Goal: Use online tool/utility: Utilize a website feature to perform a specific function

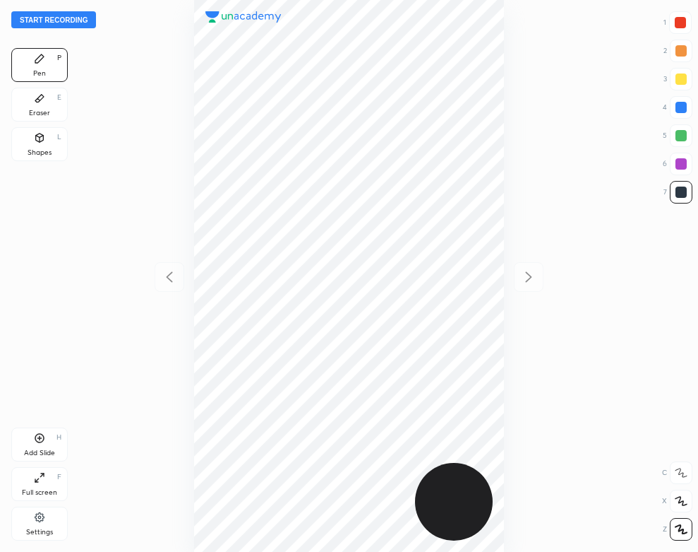
scroll to position [552, 472]
click at [136, 87] on div at bounding box center [349, 276] width 472 height 552
click at [80, 22] on button "Start recording" at bounding box center [53, 19] width 85 height 17
click at [43, 519] on icon at bounding box center [39, 517] width 11 height 13
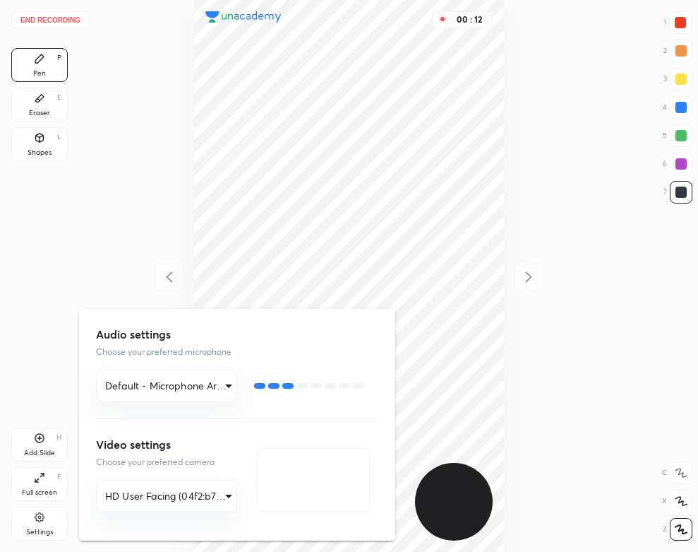
click at [78, 235] on div at bounding box center [349, 276] width 698 height 552
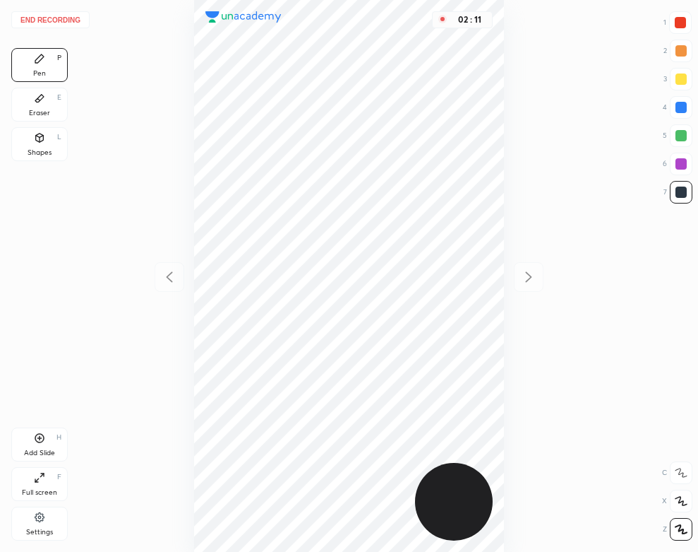
click at [53, 448] on div "Add Slide H" at bounding box center [39, 444] width 56 height 34
click at [506, 259] on div "02 : 56" at bounding box center [349, 276] width 472 height 552
click at [62, 25] on button "End recording" at bounding box center [50, 19] width 78 height 17
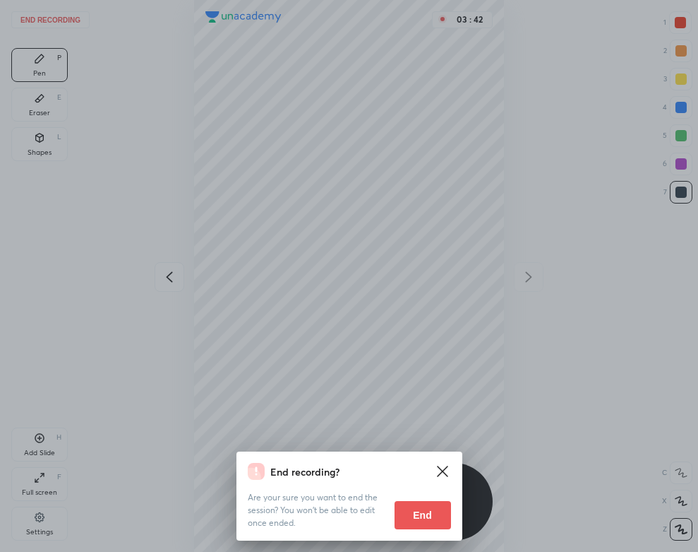
click at [429, 518] on button "End" at bounding box center [423, 515] width 56 height 28
